Goal: Task Accomplishment & Management: Use online tool/utility

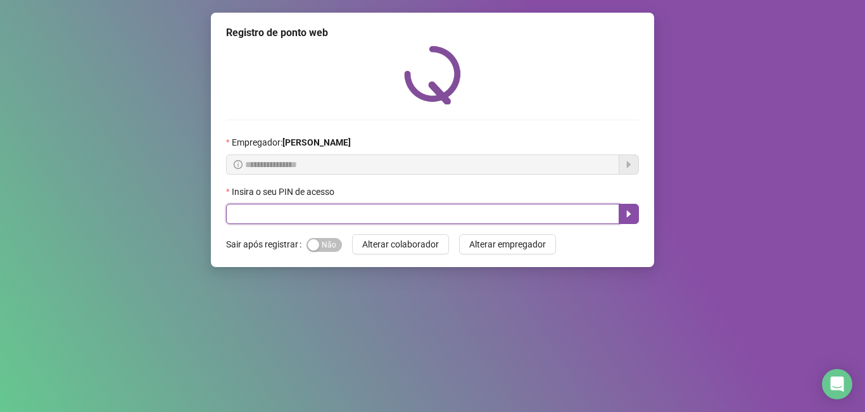
click at [254, 212] on input "text" at bounding box center [422, 214] width 393 height 20
type input "*****"
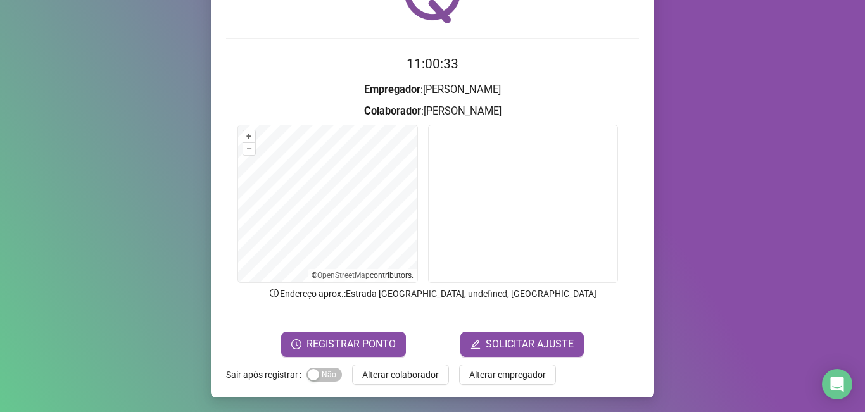
scroll to position [82, 0]
click at [353, 346] on span "REGISTRAR PONTO" at bounding box center [351, 343] width 89 height 15
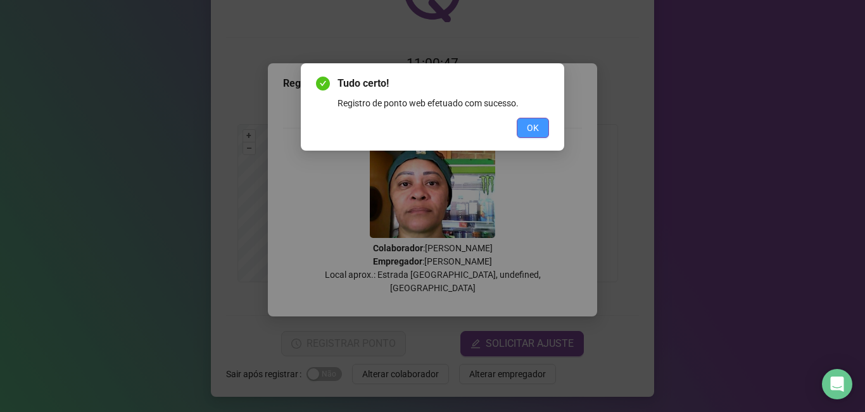
click at [542, 130] on button "OK" at bounding box center [533, 128] width 32 height 20
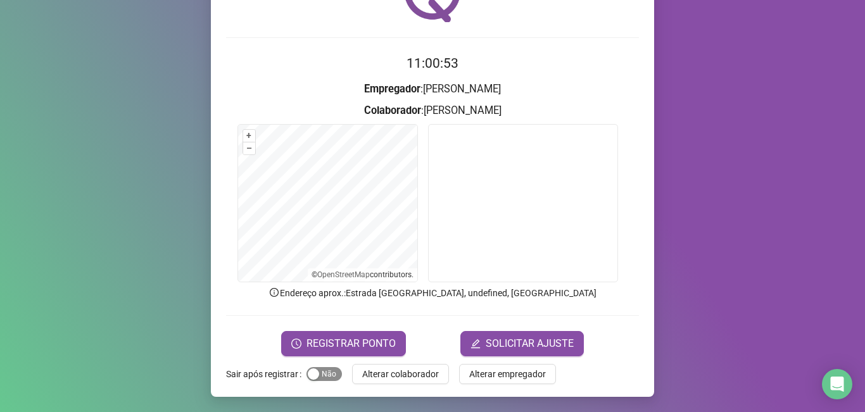
click at [324, 371] on span "Sim Não" at bounding box center [324, 374] width 35 height 14
click at [398, 378] on span "Alterar colaborador" at bounding box center [400, 374] width 77 height 14
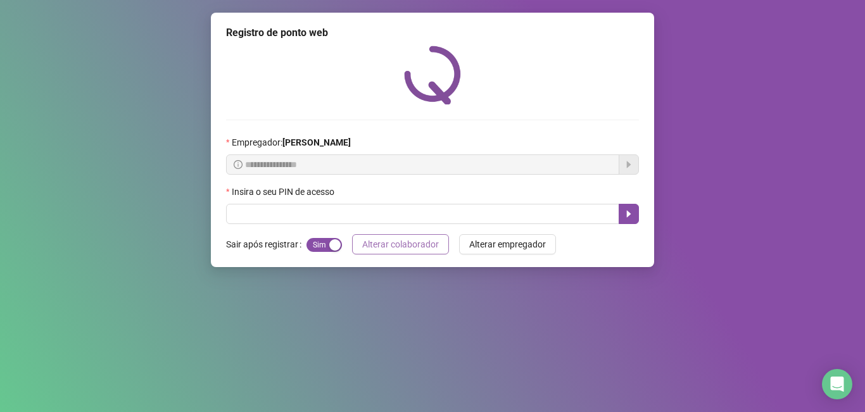
scroll to position [0, 0]
click at [379, 203] on div "Insira o seu PIN de acesso" at bounding box center [432, 194] width 413 height 19
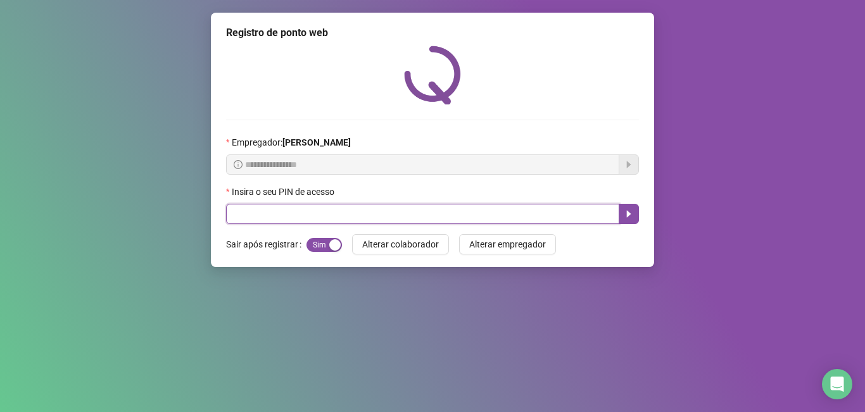
click at [379, 218] on input "text" at bounding box center [422, 214] width 393 height 20
type input "*****"
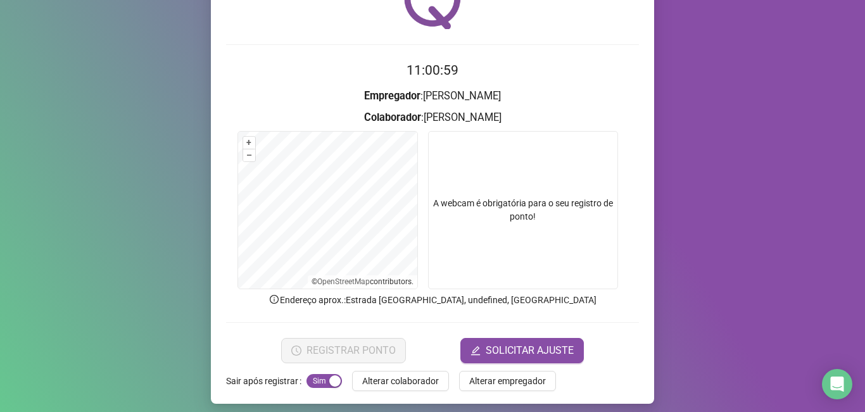
scroll to position [82, 0]
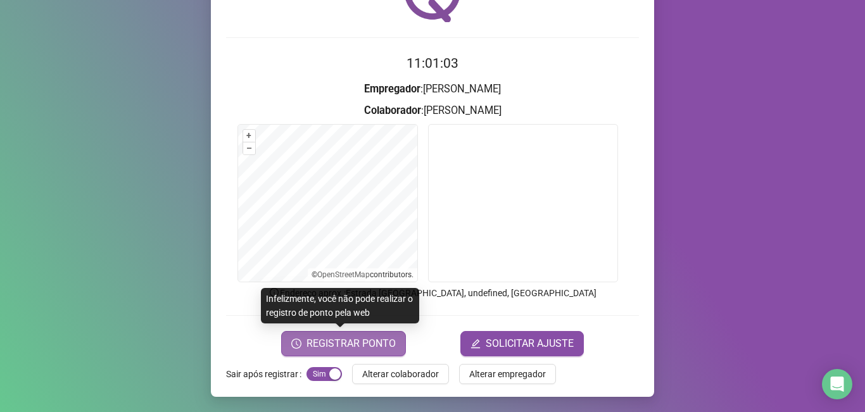
click at [338, 343] on span "REGISTRAR PONTO" at bounding box center [351, 343] width 89 height 15
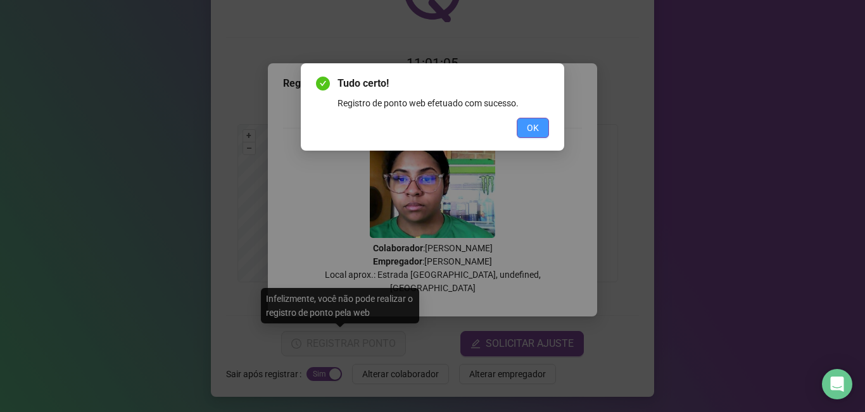
click at [540, 129] on button "OK" at bounding box center [533, 128] width 32 height 20
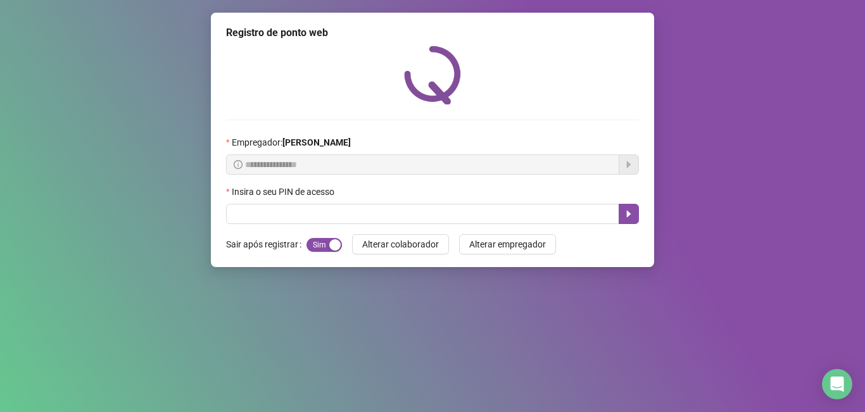
scroll to position [0, 0]
